Goal: Find specific page/section: Find specific page/section

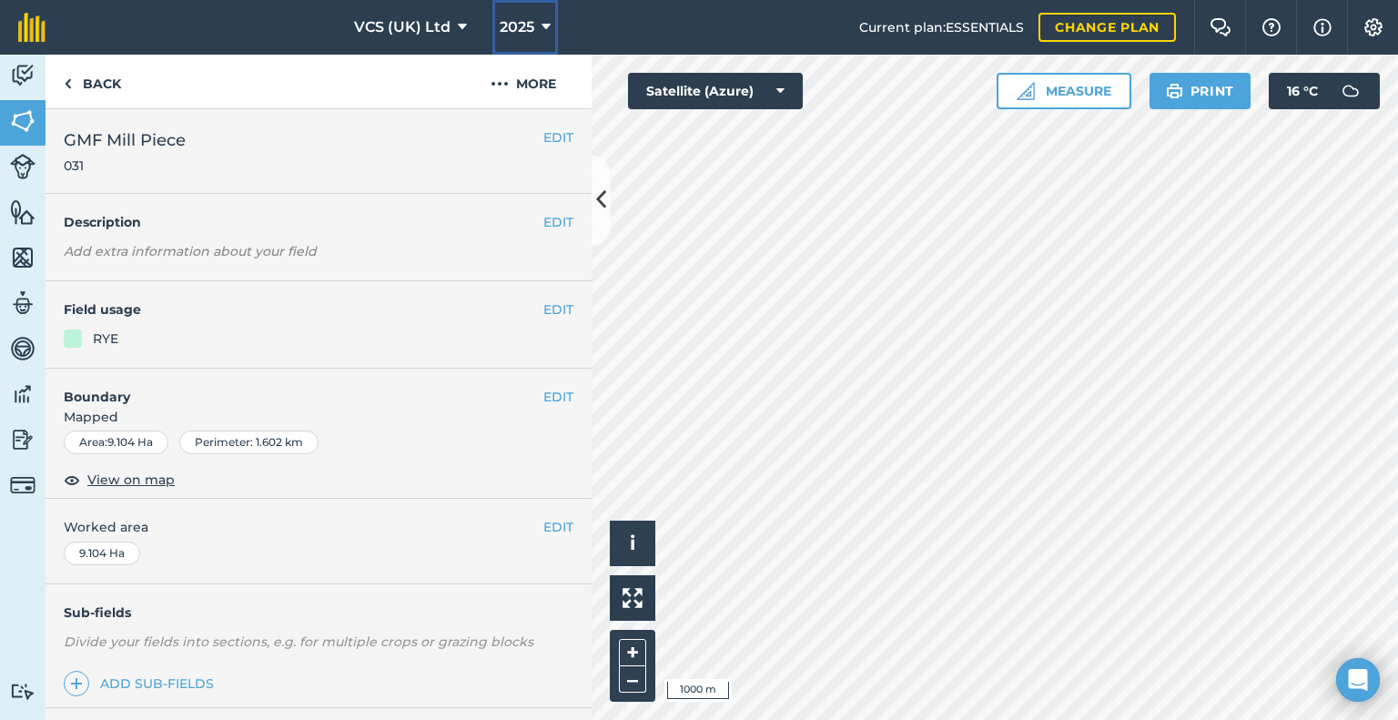
click at [535, 23] on button "2025" at bounding box center [525, 27] width 66 height 55
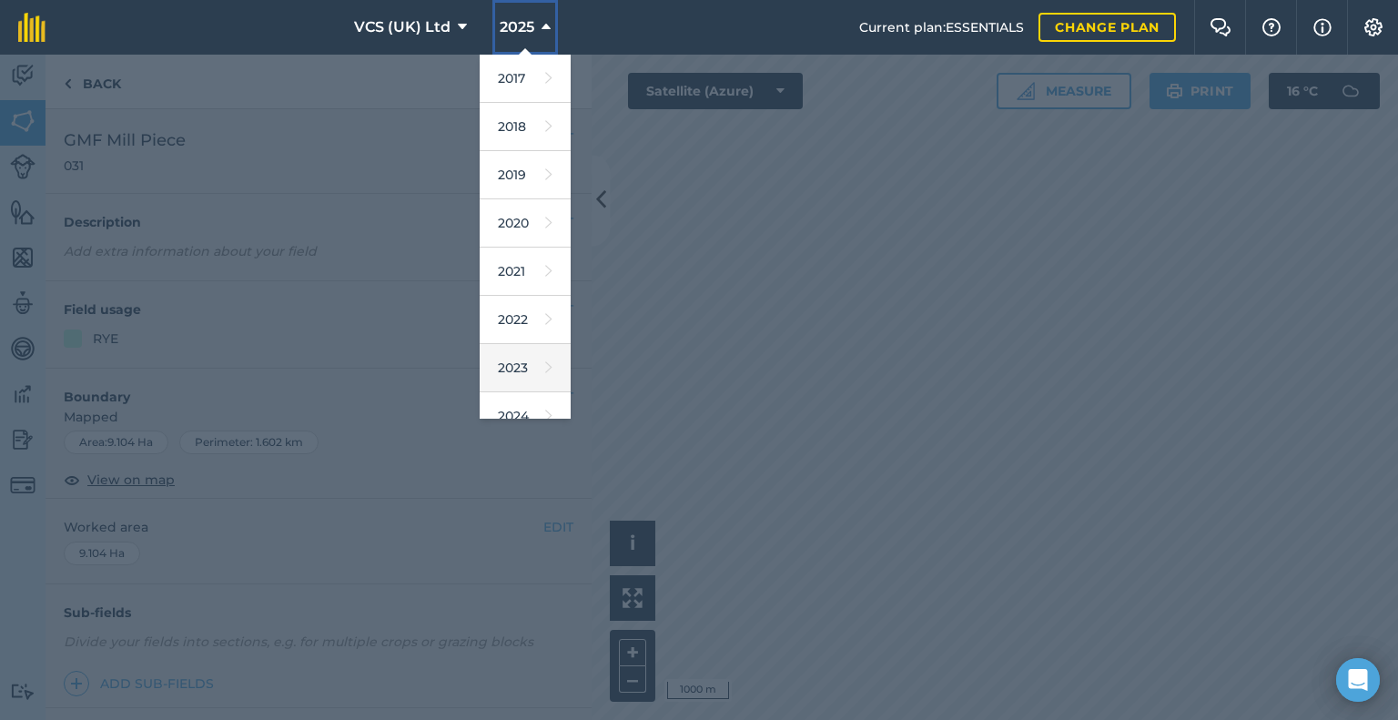
scroll to position [164, 0]
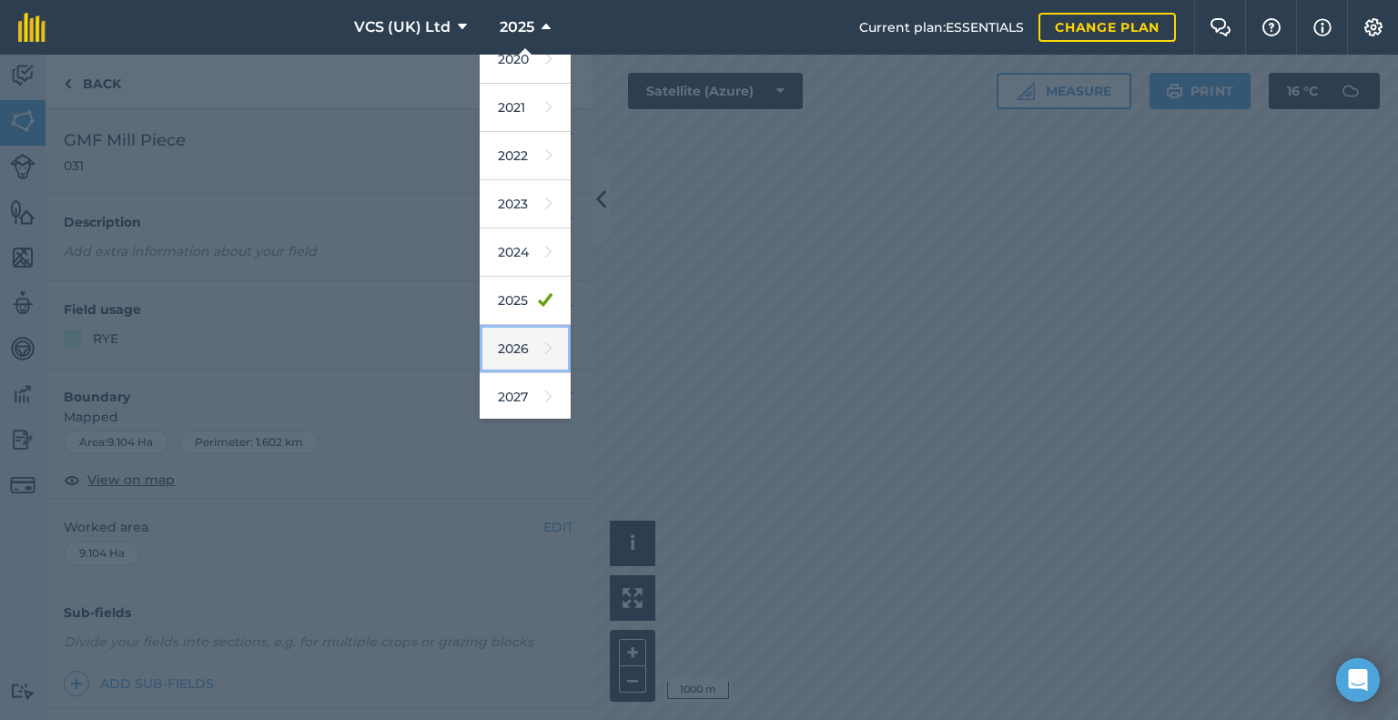
click at [545, 340] on icon at bounding box center [548, 348] width 7 height 25
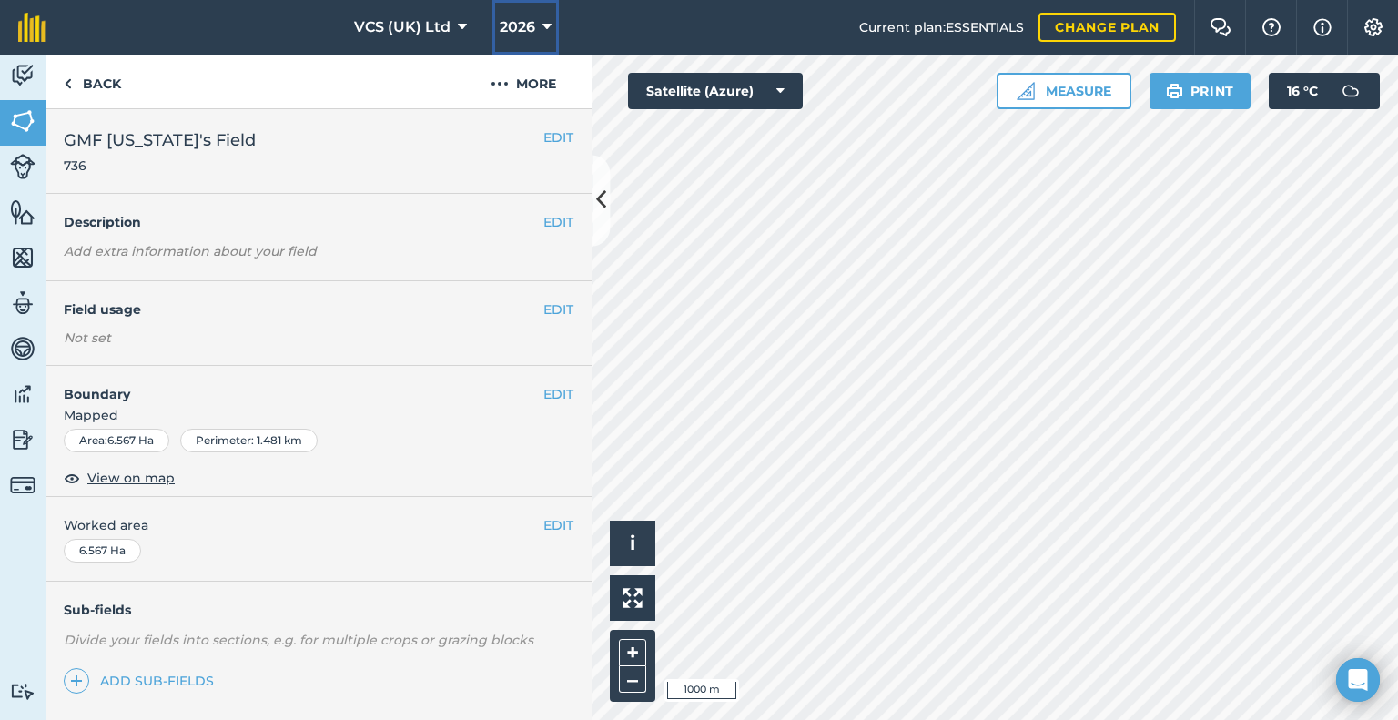
click at [546, 10] on button "2026" at bounding box center [525, 27] width 66 height 55
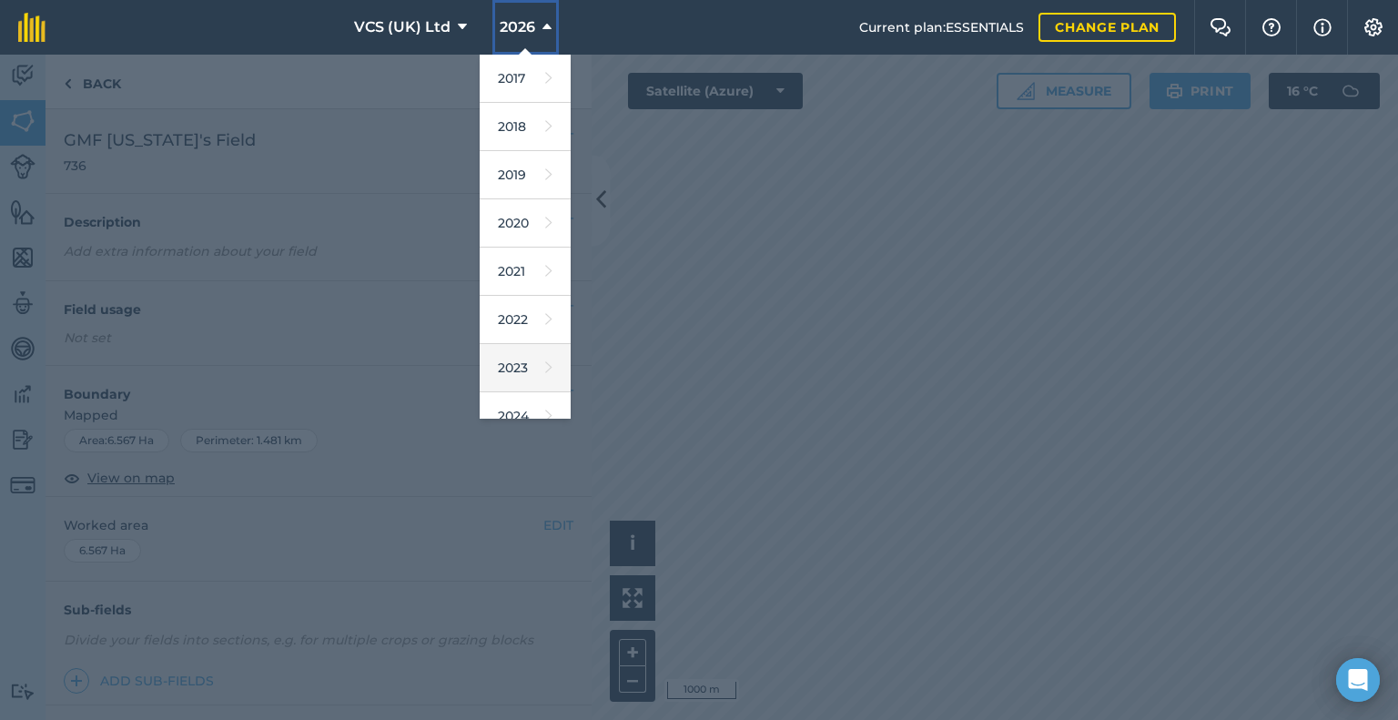
scroll to position [164, 0]
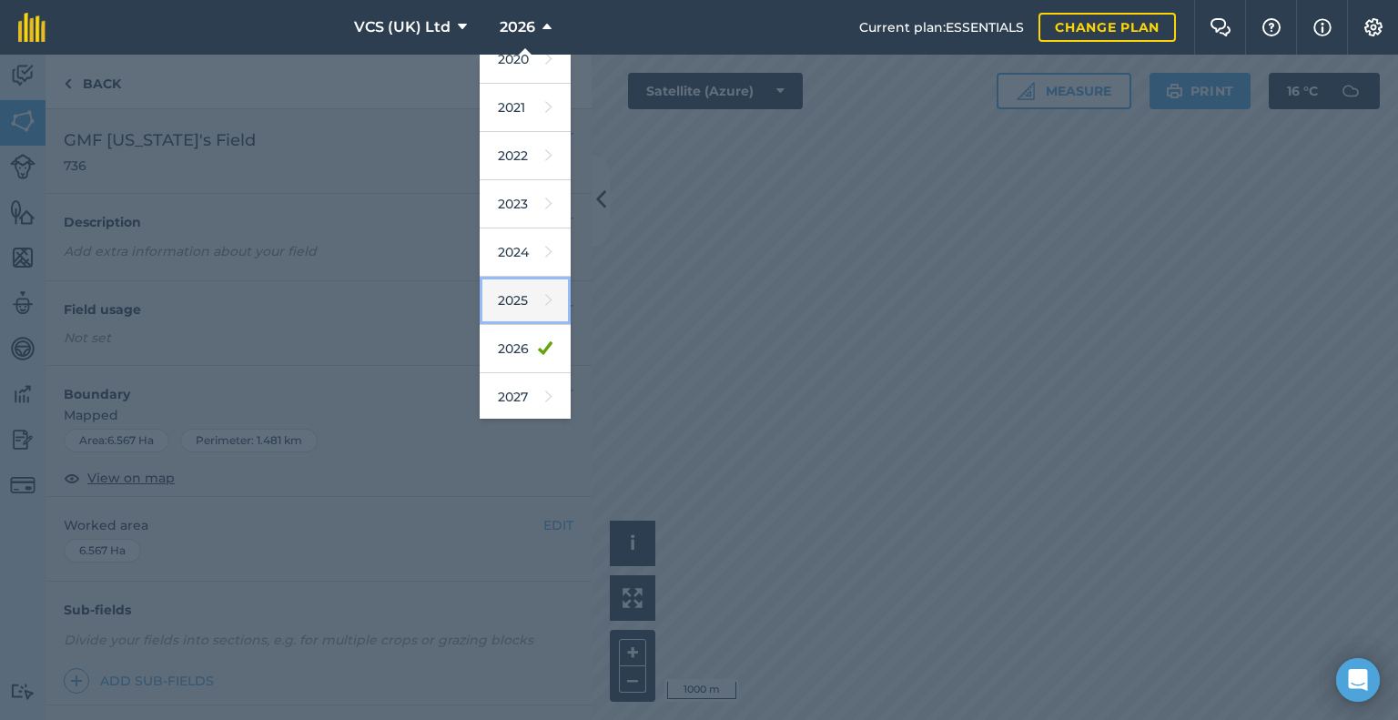
click at [515, 306] on link "2025" at bounding box center [525, 301] width 91 height 48
